Goal: Task Accomplishment & Management: Complete application form

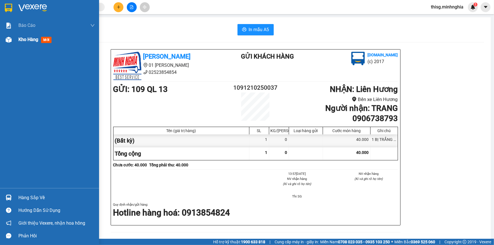
click at [25, 38] on span "Kho hàng" at bounding box center [28, 39] width 20 height 5
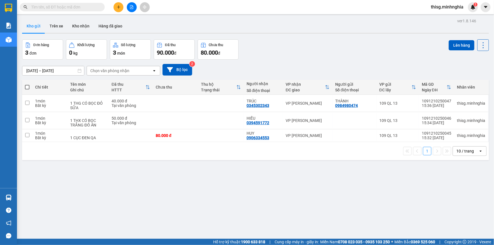
click at [119, 3] on button at bounding box center [118, 7] width 10 height 10
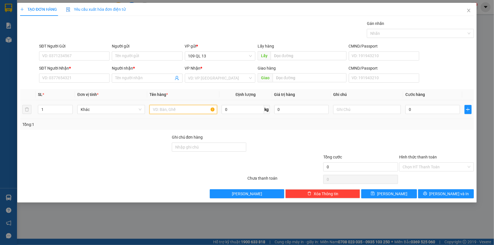
click at [181, 107] on input "text" at bounding box center [183, 109] width 68 height 9
drag, startPoint x: 343, startPoint y: 108, endPoint x: 343, endPoint y: 101, distance: 6.8
click at [343, 102] on td at bounding box center [367, 109] width 72 height 19
type input "1 TG MÁY XE"
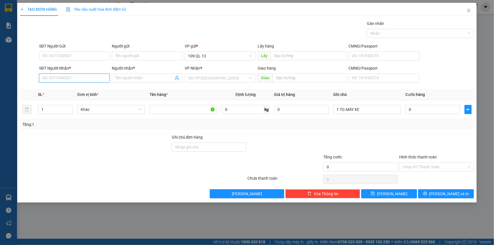
click at [95, 79] on input "SĐT Người Nhận *" at bounding box center [74, 78] width 70 height 9
click at [431, 110] on input "0" at bounding box center [432, 109] width 55 height 9
type input "6"
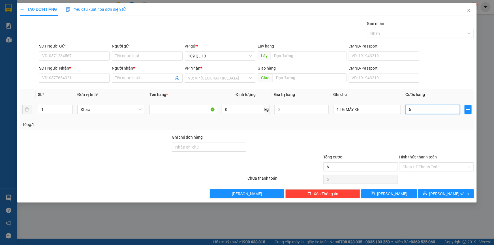
type input "60"
click at [93, 78] on input "SĐT Người Nhận *" at bounding box center [74, 78] width 70 height 9
type input "60.000"
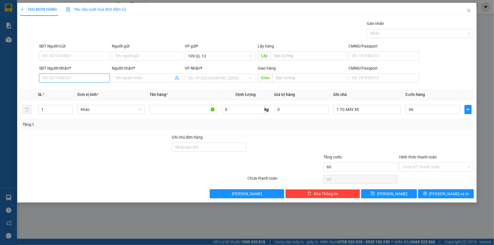
type input "60.000"
type input "0969790079"
click at [133, 78] on input "Người nhận *" at bounding box center [144, 78] width 58 height 6
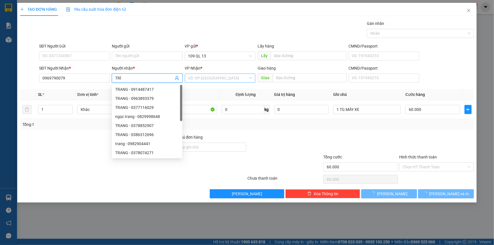
type input "TRÍ"
click at [216, 81] on input "search" at bounding box center [218, 78] width 60 height 8
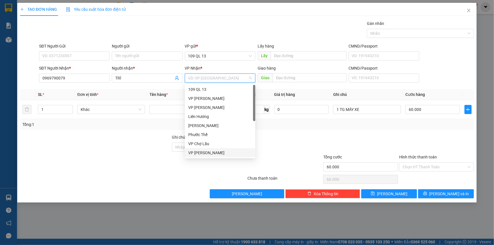
click at [206, 153] on div "VP [PERSON_NAME]" at bounding box center [220, 153] width 64 height 6
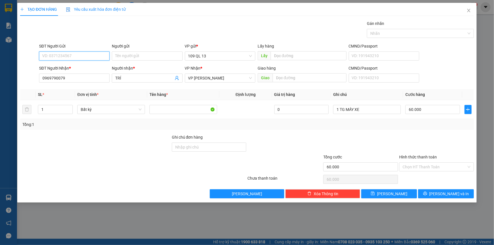
click at [81, 58] on input "SĐT Người Gửi" at bounding box center [74, 55] width 70 height 9
type input "0903861467"
drag, startPoint x: 81, startPoint y: 60, endPoint x: 82, endPoint y: 65, distance: 5.2
click at [82, 64] on body "Kết quả tìm kiếm ( 0 ) Bộ lọc No Data thisg.minhnghia 1 Báo cáo Báo cáo dòng ti…" at bounding box center [247, 122] width 494 height 245
click at [82, 65] on div "0903861467 - QUANG" at bounding box center [74, 67] width 64 height 6
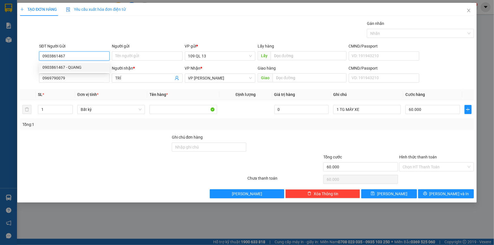
type input "QUANG"
type input "0903861467"
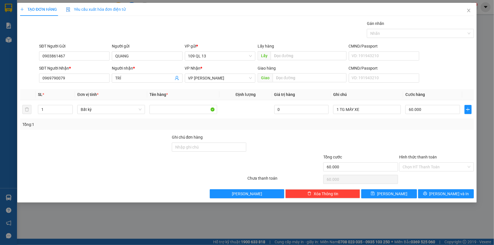
click at [447, 146] on div at bounding box center [436, 144] width 76 height 20
click at [459, 193] on button "[PERSON_NAME] và In" at bounding box center [446, 193] width 56 height 9
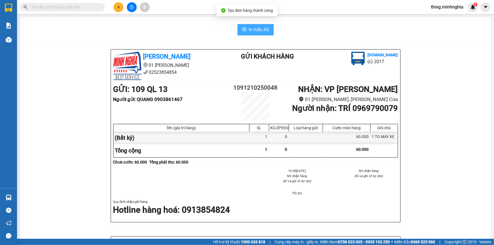
click at [266, 29] on span "In mẫu A5" at bounding box center [259, 29] width 20 height 7
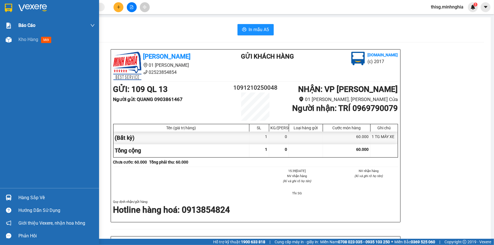
drag, startPoint x: 26, startPoint y: 37, endPoint x: 27, endPoint y: 31, distance: 5.9
click at [26, 37] on span "Kho hàng" at bounding box center [28, 39] width 20 height 5
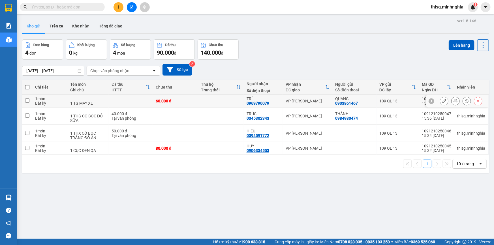
click at [442, 99] on icon at bounding box center [444, 101] width 4 height 4
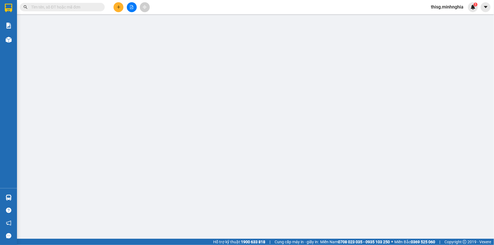
type input "0903861467"
type input "0969790079"
type input "60.000"
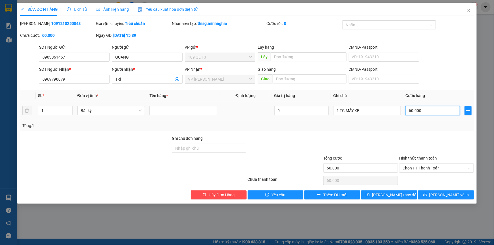
click at [432, 108] on input "60.000" at bounding box center [432, 110] width 55 height 9
type input "0"
type input "7"
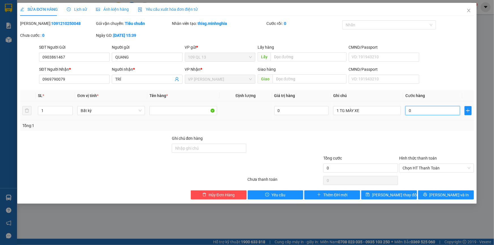
type input "7"
type input "07"
type input "70"
type input "070"
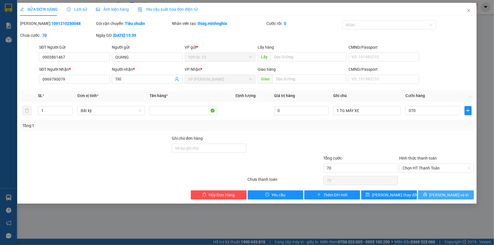
type input "70.000"
click at [448, 194] on span "[PERSON_NAME] và In" at bounding box center [449, 195] width 40 height 6
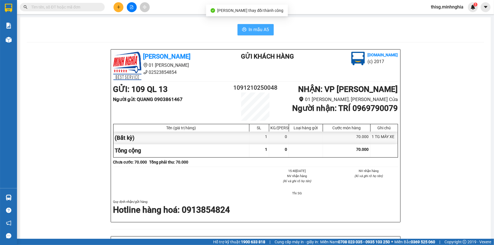
click at [260, 27] on span "In mẫu A5" at bounding box center [259, 29] width 20 height 7
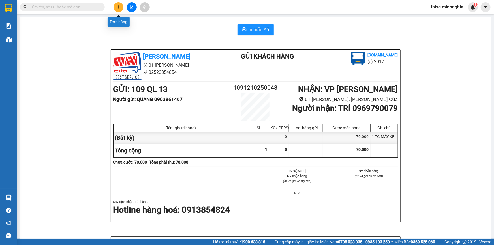
click at [118, 8] on icon "plus" at bounding box center [119, 7] width 4 height 4
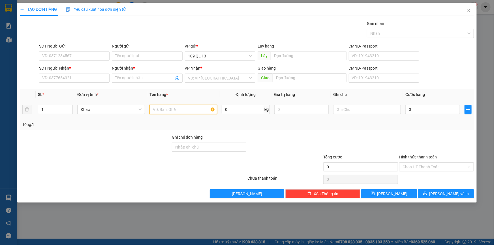
click at [173, 112] on input "text" at bounding box center [183, 109] width 68 height 9
click at [340, 109] on input "text" at bounding box center [367, 109] width 68 height 9
type input "1 TX KO"
click at [76, 84] on div "SĐT Người Nhận * VD: 0377654321" at bounding box center [74, 75] width 70 height 20
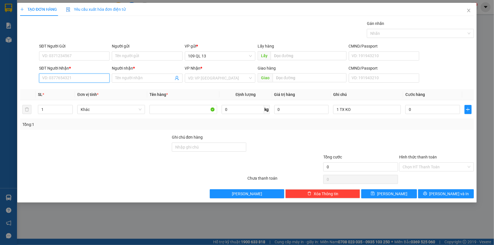
click at [79, 77] on input "SĐT Người Nhận *" at bounding box center [74, 78] width 70 height 9
type input "0"
type input "0978155659"
click at [138, 78] on input "Người nhận *" at bounding box center [144, 78] width 58 height 6
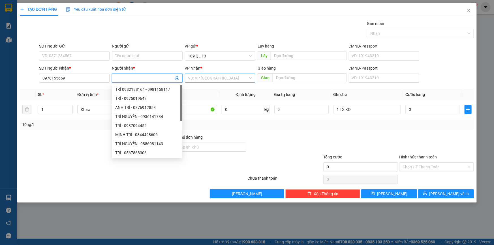
click at [187, 77] on div "VD: VP [GEOGRAPHIC_DATA]" at bounding box center [220, 78] width 70 height 9
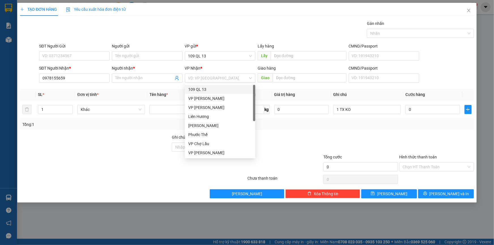
click at [152, 83] on div "Người nhận * Tên người nhận" at bounding box center [147, 75] width 70 height 20
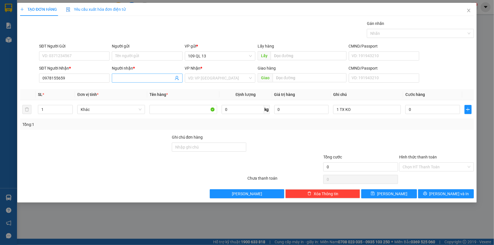
click at [145, 79] on input "Người nhận *" at bounding box center [144, 78] width 58 height 6
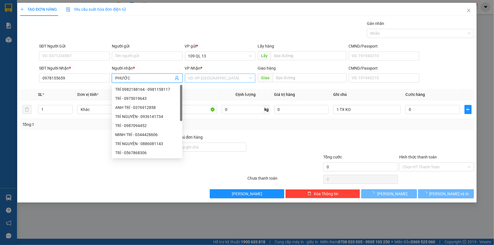
type input "PHƯỚC"
click at [204, 81] on input "search" at bounding box center [218, 78] width 60 height 8
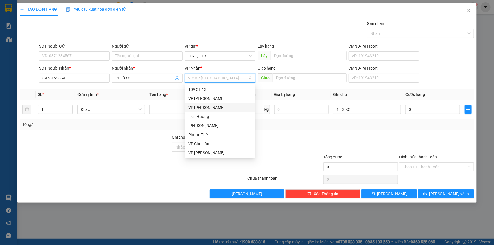
click at [212, 110] on div "VP [PERSON_NAME]" at bounding box center [220, 107] width 64 height 6
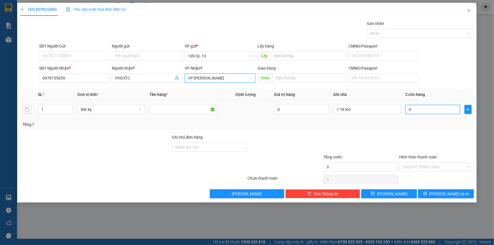
click at [430, 108] on input "0" at bounding box center [432, 109] width 55 height 9
type input "3"
type input "30"
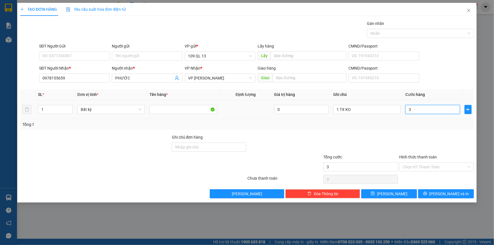
type input "30"
type input "30.000"
click at [446, 169] on input "Hình thức thanh toán" at bounding box center [434, 167] width 64 height 8
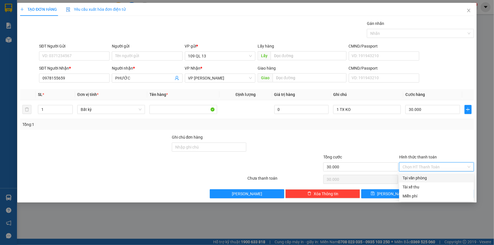
click at [435, 180] on div "Tại văn phòng" at bounding box center [436, 178] width 68 height 6
type input "0"
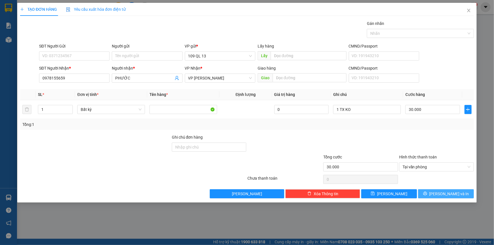
click at [439, 193] on button "[PERSON_NAME] và In" at bounding box center [446, 193] width 56 height 9
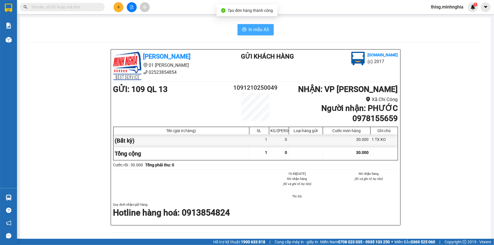
click at [265, 27] on span "In mẫu A5" at bounding box center [259, 29] width 20 height 7
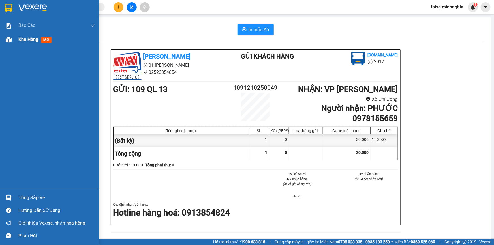
click at [37, 36] on div "Kho hàng mới" at bounding box center [35, 39] width 35 height 7
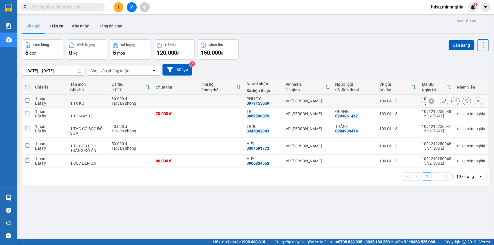
click at [443, 101] on button at bounding box center [444, 101] width 8 height 10
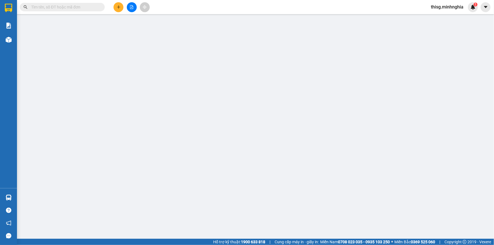
type input "0978155659"
type input "30.000"
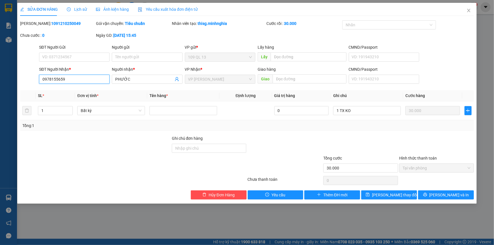
click at [75, 79] on input "0978155659" at bounding box center [74, 79] width 70 height 9
type input "0978155689"
click at [447, 194] on span "[PERSON_NAME] và In" at bounding box center [449, 195] width 40 height 6
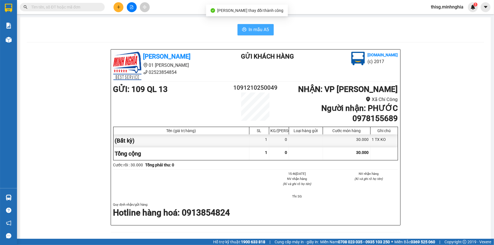
click at [255, 29] on span "In mẫu A5" at bounding box center [259, 29] width 20 height 7
click at [118, 6] on icon "plus" at bounding box center [119, 7] width 4 height 4
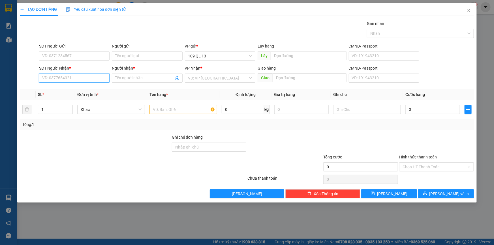
click at [92, 78] on input "SĐT Người Nhận *" at bounding box center [74, 78] width 70 height 9
click at [60, 88] on div "0387288789 - LIÊN" at bounding box center [74, 89] width 64 height 6
type input "0387288789"
type input "LIÊN"
type input "0387288789"
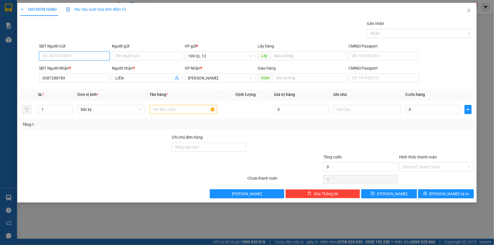
click at [68, 54] on input "SĐT Người Gửi" at bounding box center [74, 55] width 70 height 9
click at [68, 66] on div "0902876288 - MG TEETH" at bounding box center [74, 67] width 64 height 6
type input "0902876288"
type input "MG TEETH"
click at [197, 111] on input "text" at bounding box center [183, 109] width 68 height 9
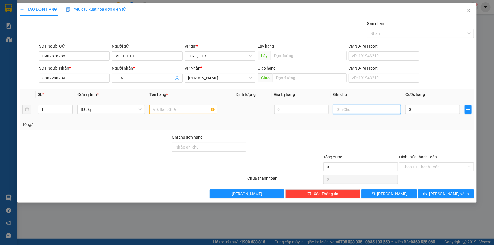
click at [377, 110] on input "text" at bounding box center [367, 109] width 68 height 9
type input "1 HỘP RĂNG"
click at [171, 113] on input "text" at bounding box center [183, 109] width 68 height 9
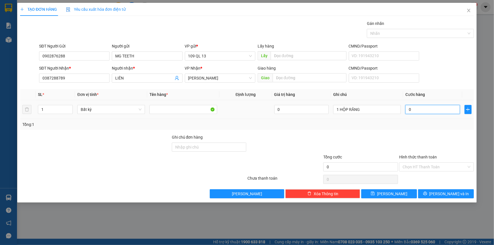
click at [426, 107] on input "0" at bounding box center [432, 109] width 55 height 9
type input "3"
type input "30"
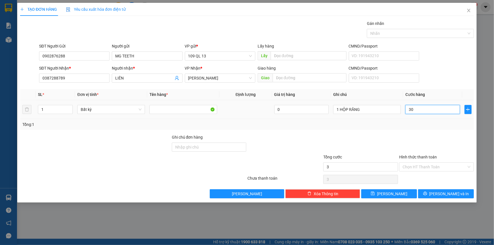
type input "30"
type input "30.000"
click at [445, 165] on input "Hình thức thanh toán" at bounding box center [434, 167] width 64 height 8
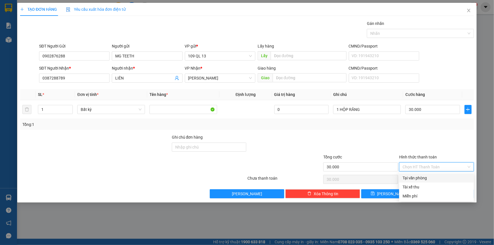
click at [439, 177] on div "Tại văn phòng" at bounding box center [436, 178] width 68 height 6
type input "0"
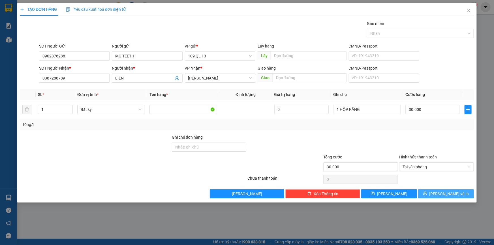
click at [450, 191] on span "[PERSON_NAME] và In" at bounding box center [449, 194] width 40 height 6
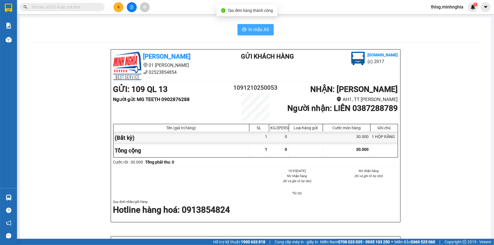
click at [256, 29] on span "In mẫu A5" at bounding box center [259, 29] width 20 height 7
click at [120, 7] on icon "plus" at bounding box center [119, 7] width 4 height 4
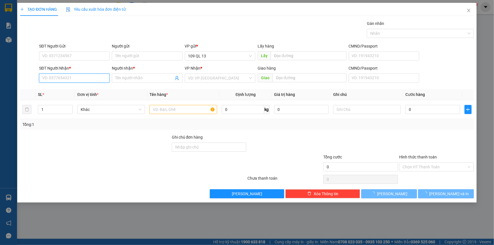
click at [74, 74] on input "SĐT Người Nhận *" at bounding box center [74, 78] width 70 height 9
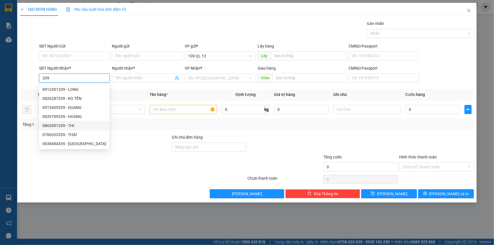
click at [73, 124] on div "0865391339 - THI" at bounding box center [74, 125] width 64 height 6
type input "0865391339"
type input "THI"
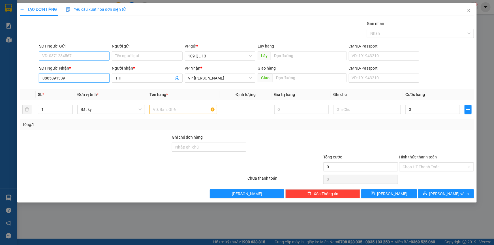
type input "0865391339"
click at [75, 57] on input "SĐT Người Gửi" at bounding box center [74, 55] width 70 height 9
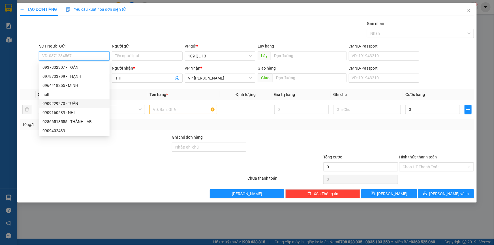
click at [76, 104] on div "0909229270 - TUẤN" at bounding box center [74, 103] width 64 height 6
type input "0909229270"
type input "TUẤN"
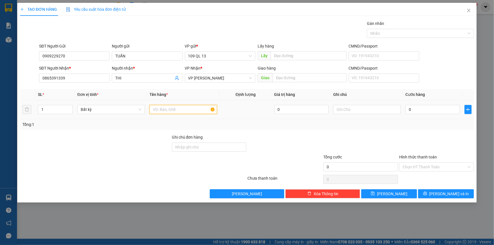
click at [177, 111] on input "text" at bounding box center [183, 109] width 68 height 9
click at [337, 110] on input "text" at bounding box center [367, 109] width 68 height 9
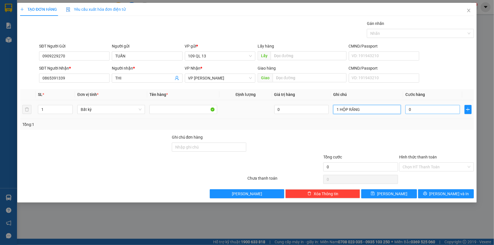
type input "1 HỘP RĂNG"
click at [424, 112] on input "0" at bounding box center [432, 109] width 55 height 9
type input "3"
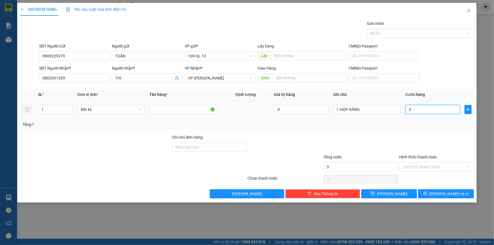
type input "30"
type input "30.000"
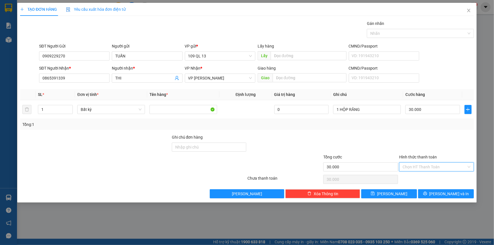
click at [445, 164] on input "Hình thức thanh toán" at bounding box center [434, 167] width 64 height 8
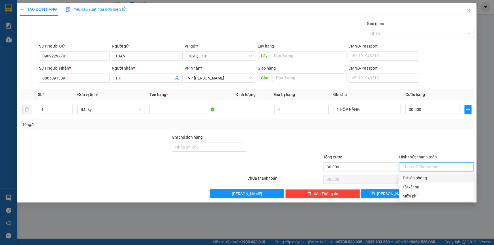
click at [441, 176] on div "Tại văn phòng" at bounding box center [436, 178] width 68 height 6
type input "0"
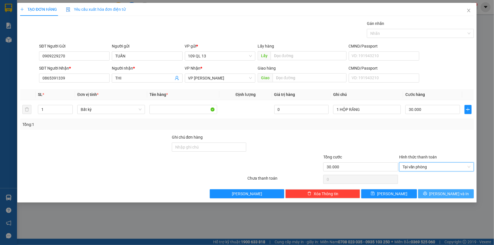
click at [453, 192] on span "[PERSON_NAME] và In" at bounding box center [449, 194] width 40 height 6
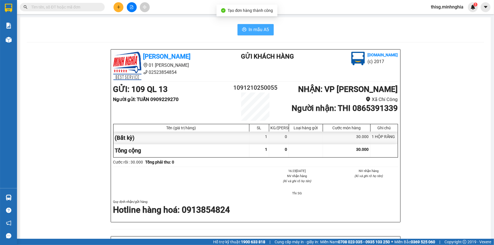
click at [265, 29] on span "In mẫu A5" at bounding box center [259, 29] width 20 height 7
click at [120, 5] on icon "plus" at bounding box center [119, 7] width 4 height 4
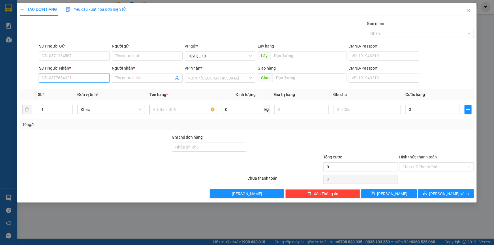
click at [90, 77] on input "SĐT Người Nhận *" at bounding box center [74, 78] width 70 height 9
type input "9"
type input "0378823989"
click at [91, 89] on div "0378823989 - NK TÂM PHÚC" at bounding box center [74, 89] width 64 height 6
type input "NK TÂM PHÚC"
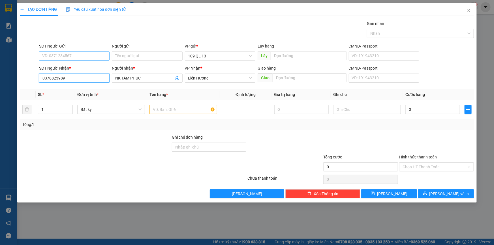
type input "0378823989"
click at [85, 58] on input "SĐT Người Gửi" at bounding box center [74, 55] width 70 height 9
click at [84, 66] on div "0865569959 - PHÚC" at bounding box center [74, 67] width 64 height 6
type input "0865569959"
type input "PHÚC"
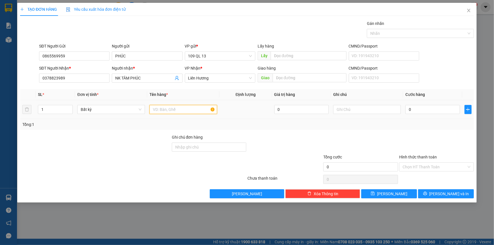
click at [187, 109] on input "text" at bounding box center [183, 109] width 68 height 9
click at [354, 114] on div at bounding box center [367, 109] width 68 height 11
click at [355, 110] on input "text" at bounding box center [367, 109] width 68 height 9
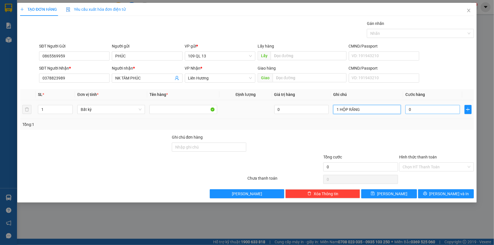
type input "1 HỘP RĂNG"
click at [428, 113] on input "0" at bounding box center [432, 109] width 55 height 9
type input "3"
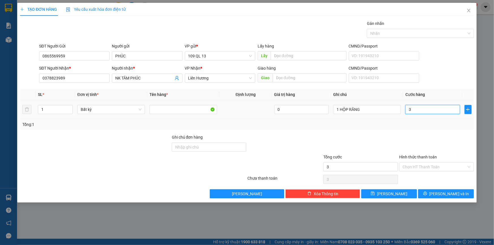
type input "30"
type input "30.000"
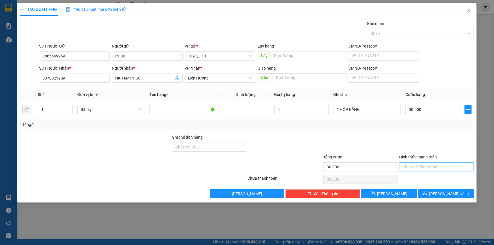
click at [442, 164] on input "Hình thức thanh toán" at bounding box center [434, 167] width 64 height 8
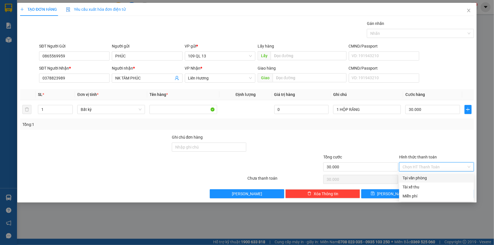
click at [432, 177] on div "Tại văn phòng" at bounding box center [436, 178] width 68 height 6
type input "0"
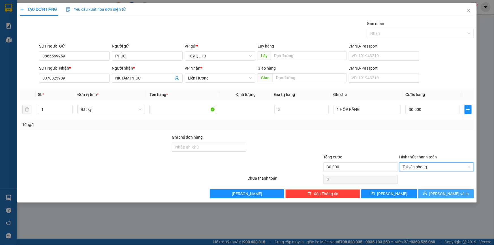
click at [454, 192] on span "[PERSON_NAME] và In" at bounding box center [449, 194] width 40 height 6
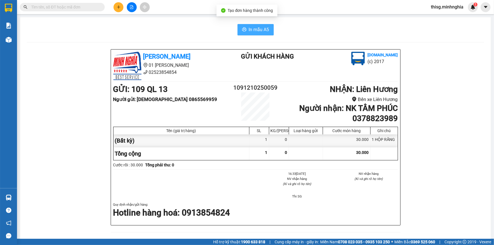
click at [261, 30] on span "In mẫu A5" at bounding box center [259, 29] width 20 height 7
drag, startPoint x: 198, startPoint y: 39, endPoint x: 188, endPoint y: 31, distance: 13.0
click at [199, 38] on div "In mẫu A5 [PERSON_NAME] 01 Đinh Tiên Hoàng 02523854854 Gửi khách hàng [DOMAIN_N…" at bounding box center [255, 236] width 470 height 438
click at [117, 8] on icon "plus" at bounding box center [119, 7] width 4 height 4
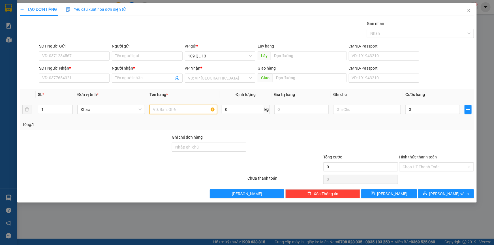
click at [183, 112] on input "text" at bounding box center [183, 109] width 68 height 9
click at [71, 79] on input "SĐT Người Nhận *" at bounding box center [74, 78] width 70 height 9
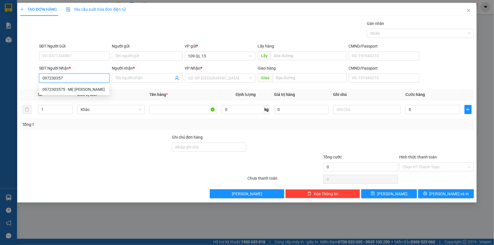
type input "0972303575"
click at [88, 85] on div "0972303575 - MẸ [PERSON_NAME]" at bounding box center [74, 89] width 70 height 9
type input "MẸ [PERSON_NAME]"
type input "0972303575"
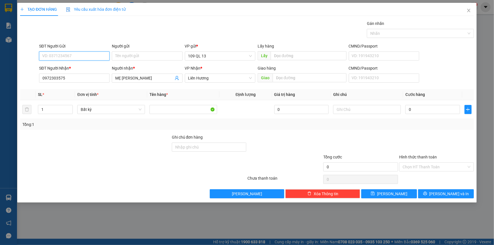
click at [83, 57] on input "SĐT Người Gửi" at bounding box center [74, 55] width 70 height 9
click at [81, 67] on div "0974842475 - DANH" at bounding box center [74, 67] width 64 height 6
type input "0974842475"
type input "DANH"
click at [354, 108] on input "text" at bounding box center [367, 109] width 68 height 9
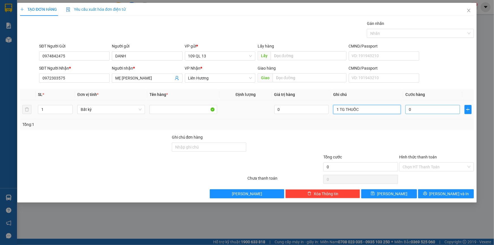
type input "1 TG THUỐC"
click at [421, 108] on input "0" at bounding box center [432, 109] width 55 height 9
type input "4"
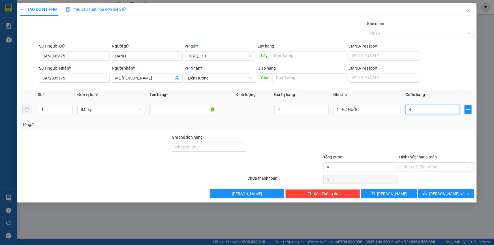
type input "40"
type input "4"
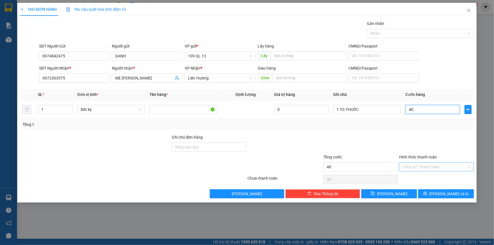
type input "4"
type input "0"
type input "03"
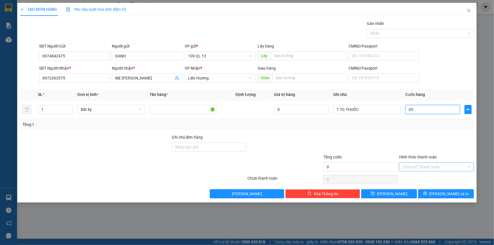
type input "3"
type input "030"
type input "30"
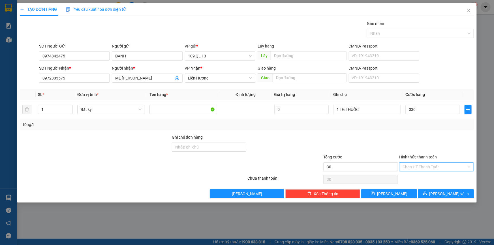
type input "30.000"
click at [445, 169] on input "Hình thức thanh toán" at bounding box center [434, 167] width 64 height 8
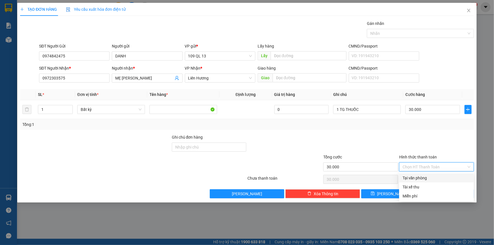
click at [442, 179] on div "Tại văn phòng" at bounding box center [436, 178] width 68 height 6
type input "0"
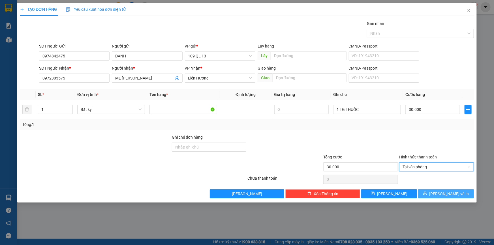
click at [466, 191] on button "[PERSON_NAME] và In" at bounding box center [446, 193] width 56 height 9
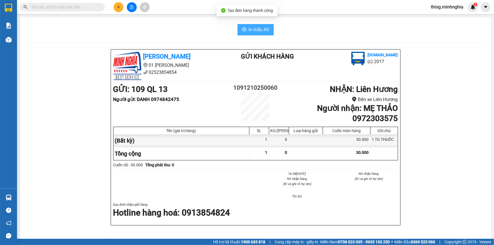
click at [260, 31] on span "In mẫu A5" at bounding box center [259, 29] width 20 height 7
click at [116, 7] on button at bounding box center [118, 7] width 10 height 10
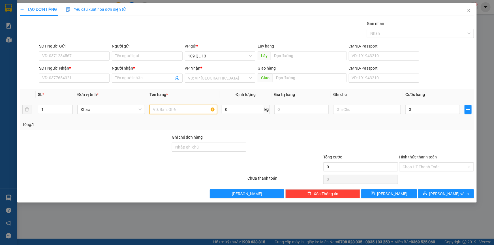
click at [196, 109] on input "text" at bounding box center [183, 109] width 68 height 9
click at [381, 113] on input "text" at bounding box center [367, 109] width 68 height 9
type input "1 CỤC ĐEN QA"
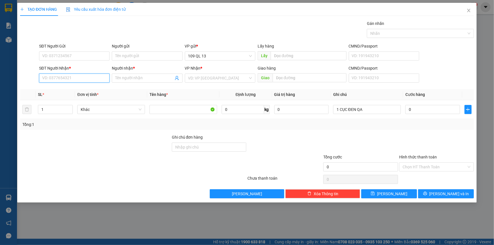
click at [92, 79] on input "SĐT Người Nhận *" at bounding box center [74, 78] width 70 height 9
click at [92, 91] on div "0933116411 - THẢO" at bounding box center [74, 89] width 64 height 6
type input "0933116411"
type input "THẢO"
type input "0933116411"
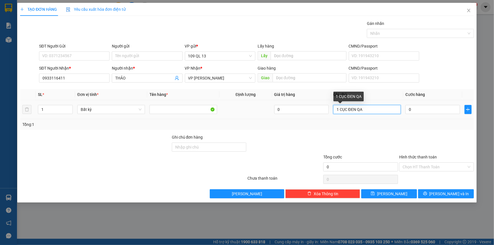
click at [387, 108] on input "1 CỤC ĐEN QA" at bounding box center [367, 109] width 68 height 9
type input "1 CỤC ĐEN QA NHỎ"
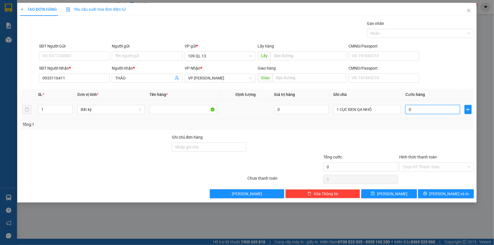
click at [426, 110] on input "0" at bounding box center [432, 109] width 55 height 9
type input "5"
type input "50"
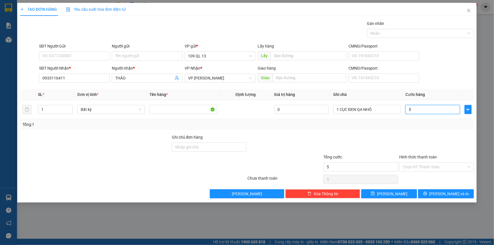
type input "50"
type input "50.000"
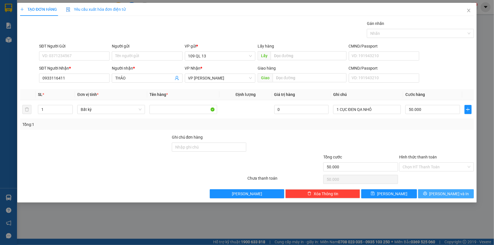
click at [445, 196] on span "[PERSON_NAME] và In" at bounding box center [449, 194] width 40 height 6
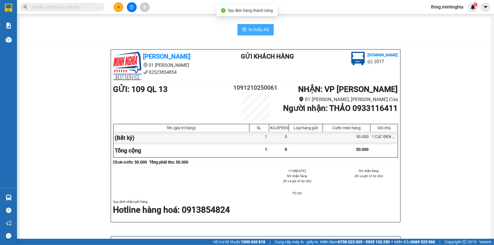
click at [249, 33] on span "In mẫu A5" at bounding box center [259, 29] width 20 height 7
click at [117, 5] on icon "plus" at bounding box center [119, 7] width 4 height 4
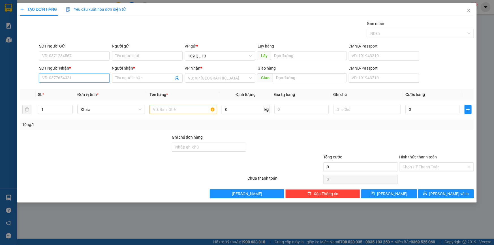
click at [93, 81] on input "SĐT Người Nhận *" at bounding box center [74, 78] width 70 height 9
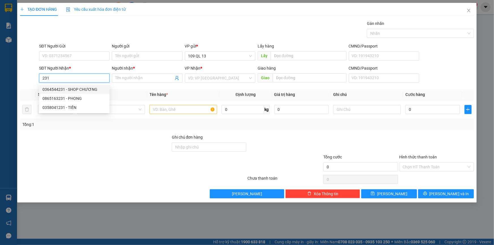
click at [92, 88] on div "0364544231 - SHOP CHƯƠNG" at bounding box center [74, 89] width 64 height 6
type input "0364544231"
type input "SHOP CHƯƠNG"
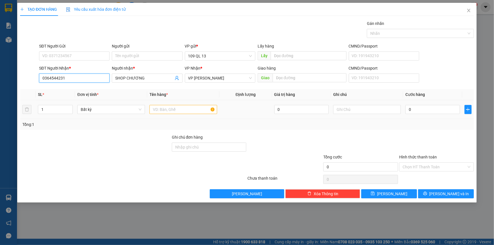
type input "0364544231"
click at [179, 109] on input "text" at bounding box center [183, 109] width 68 height 9
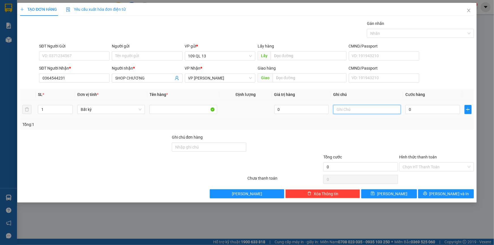
click at [359, 113] on input "text" at bounding box center [367, 109] width 68 height 9
type input "1 CỤC ĐEN QA"
click at [439, 107] on input "0" at bounding box center [432, 109] width 55 height 9
type input "8"
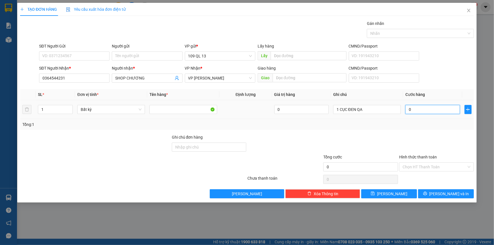
type input "8"
type input "80"
type input "80.000"
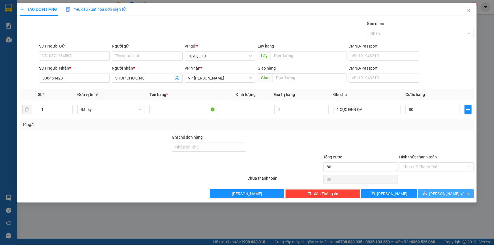
type input "80.000"
click at [460, 192] on button "[PERSON_NAME] và In" at bounding box center [446, 193] width 56 height 9
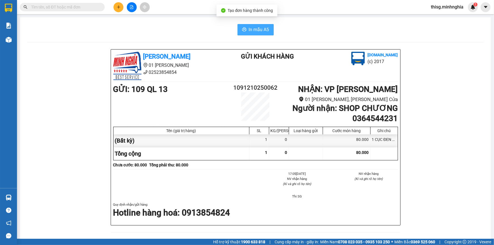
click at [257, 30] on span "In mẫu A5" at bounding box center [259, 29] width 20 height 7
click at [118, 7] on icon "plus" at bounding box center [119, 7] width 4 height 4
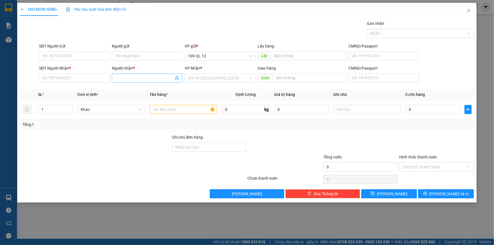
click at [151, 80] on input "Người nhận *" at bounding box center [144, 78] width 58 height 6
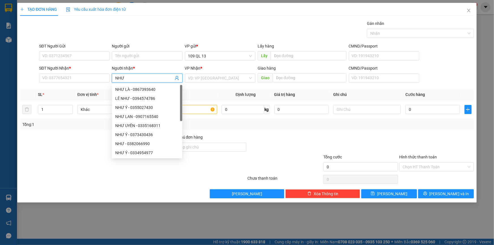
type input "NHƯ H"
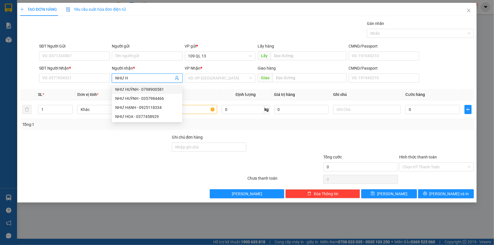
click at [167, 87] on div "NHƯ HUỲNH - 0798900581" at bounding box center [147, 89] width 64 height 6
type input "0798900581"
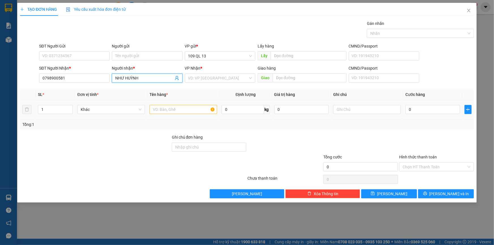
type input "NHƯ HUỲNH"
click at [186, 111] on input "text" at bounding box center [183, 109] width 68 height 9
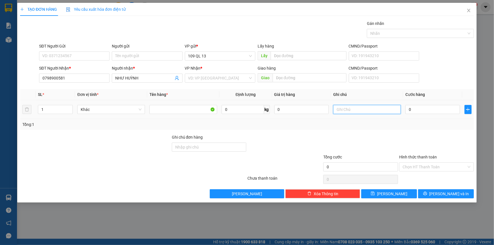
click at [380, 108] on input "text" at bounding box center [367, 109] width 68 height 9
type input "1 BAO XANH BÁNH TRÁNG"
click at [432, 109] on input "0" at bounding box center [432, 109] width 55 height 9
type input "4"
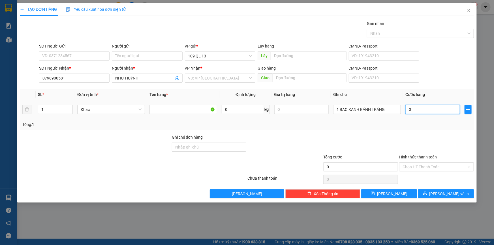
type input "4"
type input "40"
type input "40.000"
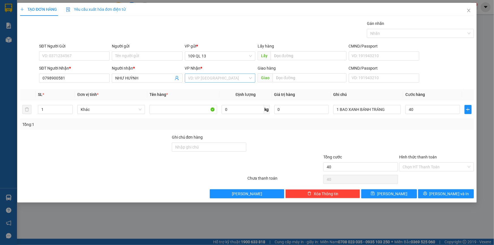
type input "40.000"
click at [222, 78] on input "search" at bounding box center [218, 78] width 60 height 8
click at [102, 79] on input "0798900581" at bounding box center [74, 78] width 70 height 9
type input "0798900581"
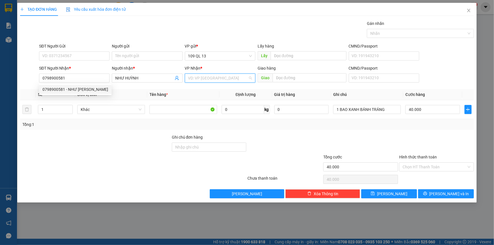
click at [206, 79] on input "search" at bounding box center [218, 78] width 60 height 8
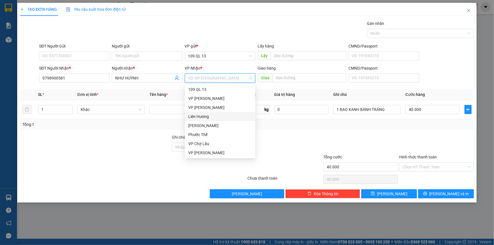
click at [198, 117] on div "Liên Hương" at bounding box center [220, 116] width 64 height 6
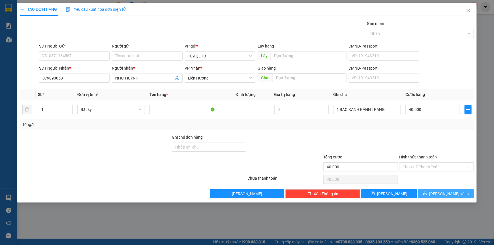
click at [447, 191] on span "[PERSON_NAME] và In" at bounding box center [449, 194] width 40 height 6
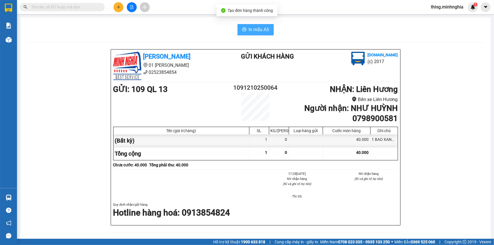
click at [264, 28] on span "In mẫu A5" at bounding box center [259, 29] width 20 height 7
click at [118, 5] on icon "plus" at bounding box center [119, 7] width 4 height 4
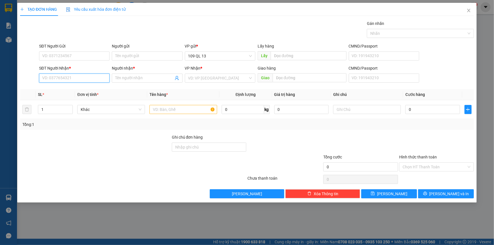
click at [79, 76] on input "SĐT Người Nhận *" at bounding box center [74, 78] width 70 height 9
click at [79, 98] on div "0941534292 - SƯƠNG" at bounding box center [74, 98] width 64 height 6
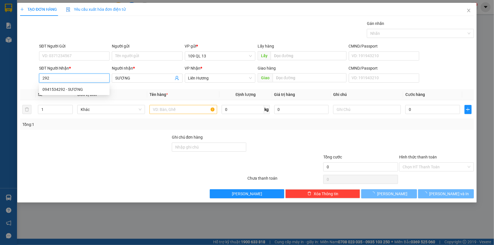
type input "0941534292"
type input "SƯƠNG"
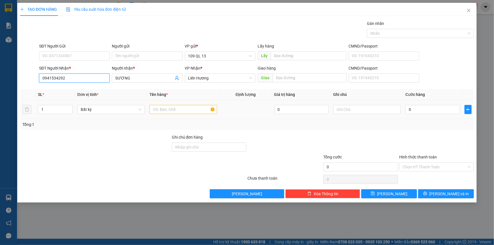
type input "0941534292"
click at [188, 108] on input "text" at bounding box center [183, 109] width 68 height 9
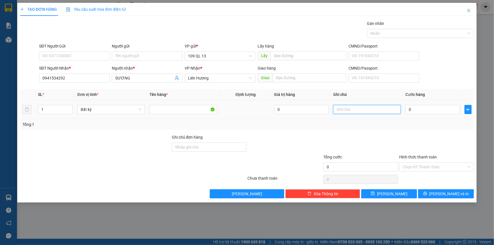
click at [369, 109] on input "text" at bounding box center [367, 109] width 68 height 9
type input "1 BAO XANH BÁNH TRẮNG"
click at [443, 114] on div "0" at bounding box center [432, 109] width 55 height 11
click at [444, 110] on input "0" at bounding box center [432, 109] width 55 height 9
type input "4"
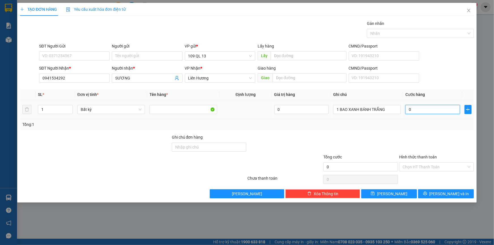
type input "4"
type input "40"
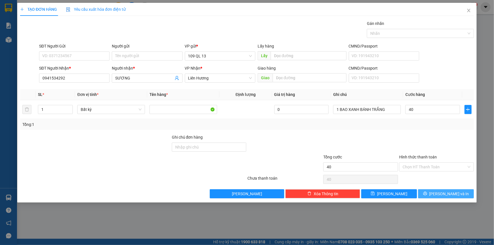
type input "40.000"
click at [461, 192] on button "[PERSON_NAME] và In" at bounding box center [446, 193] width 56 height 9
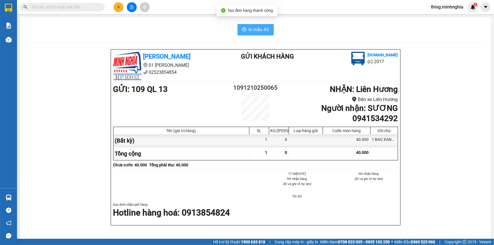
click at [246, 32] on button "In mẫu A5" at bounding box center [255, 29] width 36 height 11
click at [85, 10] on input "text" at bounding box center [64, 7] width 67 height 6
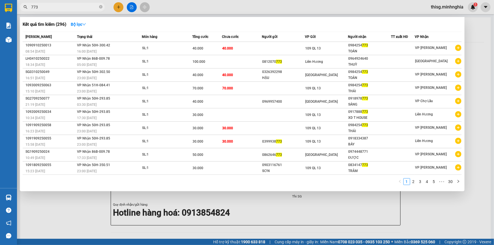
type input "773"
